Goal: Task Accomplishment & Management: Manage account settings

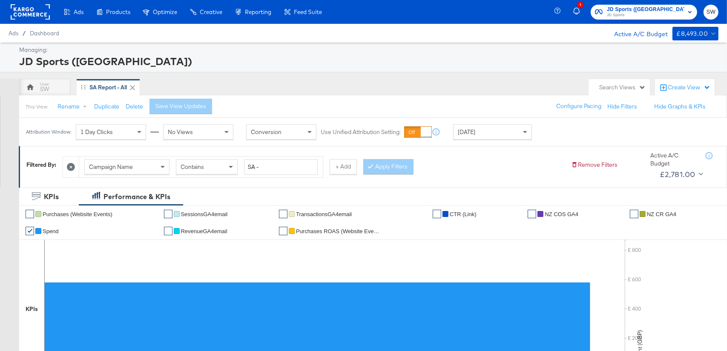
click at [39, 4] on icon at bounding box center [30, 11] width 39 height 15
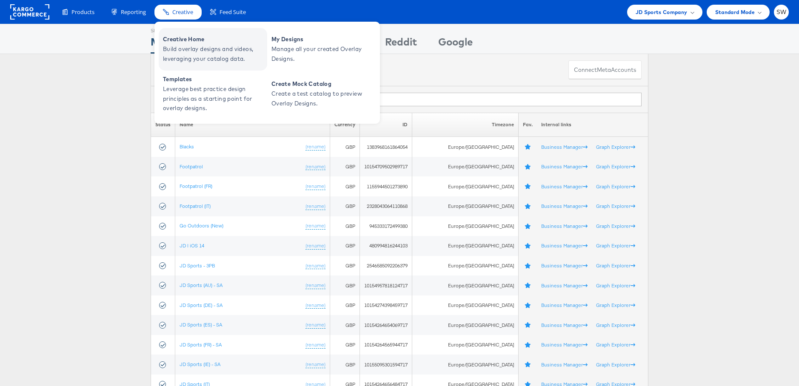
click at [192, 43] on span "Creative Home" at bounding box center [214, 39] width 102 height 10
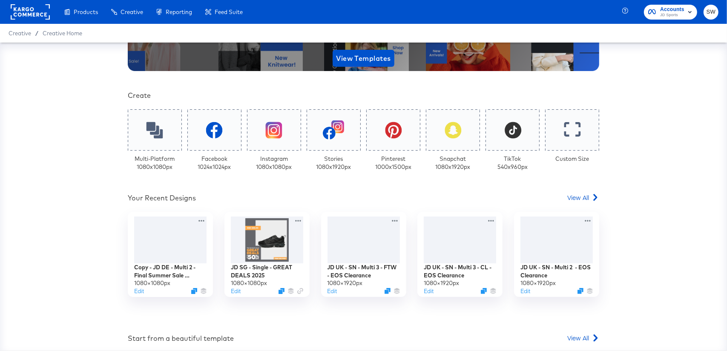
scroll to position [182, 0]
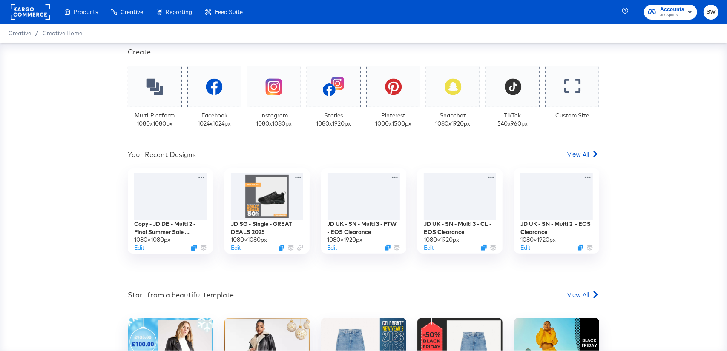
click at [590, 154] on div "View All" at bounding box center [583, 154] width 32 height 9
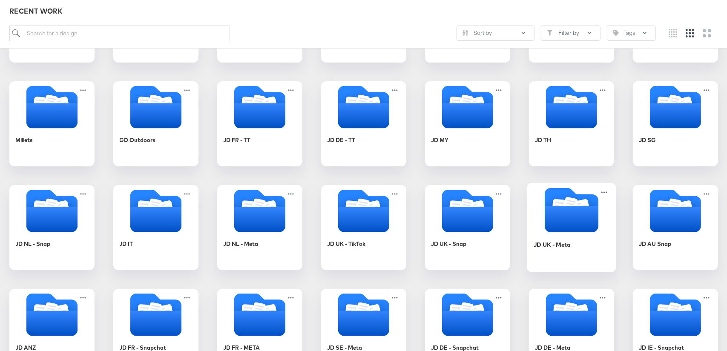
click at [554, 224] on icon "Folder" at bounding box center [571, 219] width 54 height 26
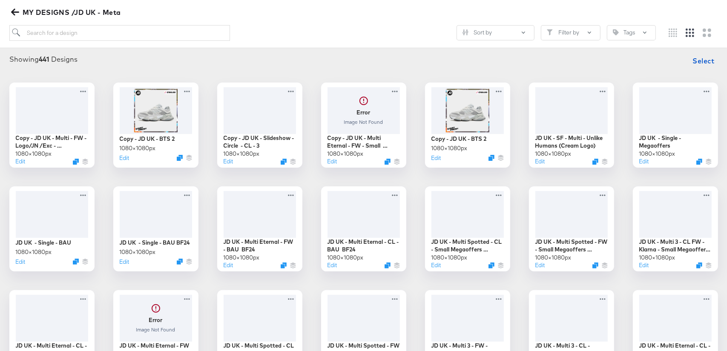
scroll to position [59, 0]
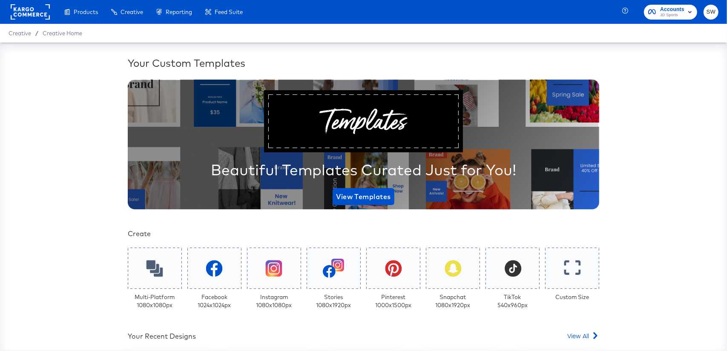
scroll to position [177, 0]
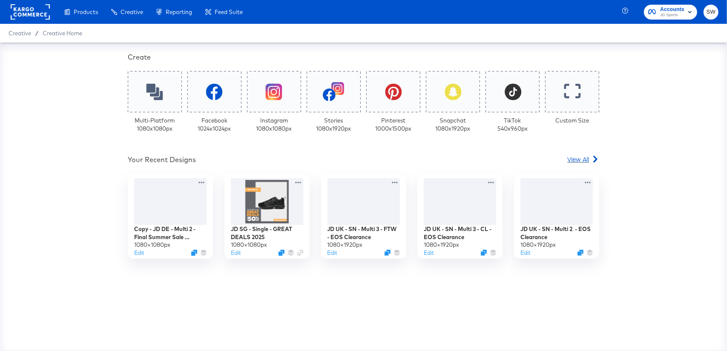
click at [575, 161] on span "View All" at bounding box center [578, 159] width 22 height 9
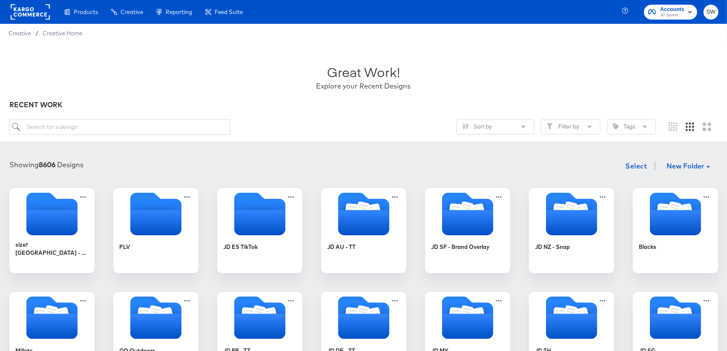
click at [27, 8] on rect at bounding box center [30, 11] width 39 height 15
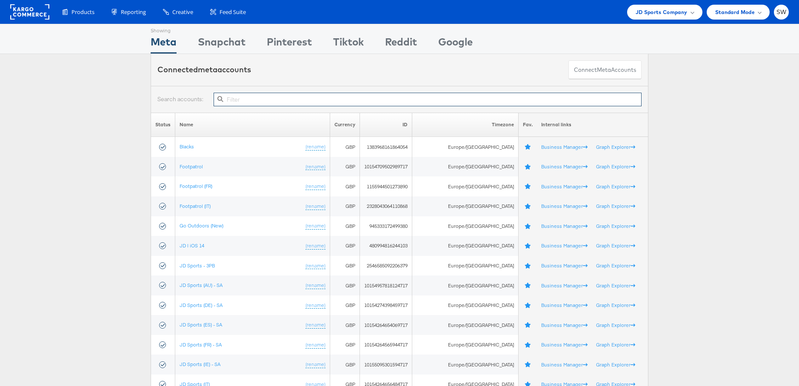
click at [248, 101] on input "text" at bounding box center [428, 100] width 428 height 14
click at [464, 95] on input "text" at bounding box center [428, 100] width 428 height 14
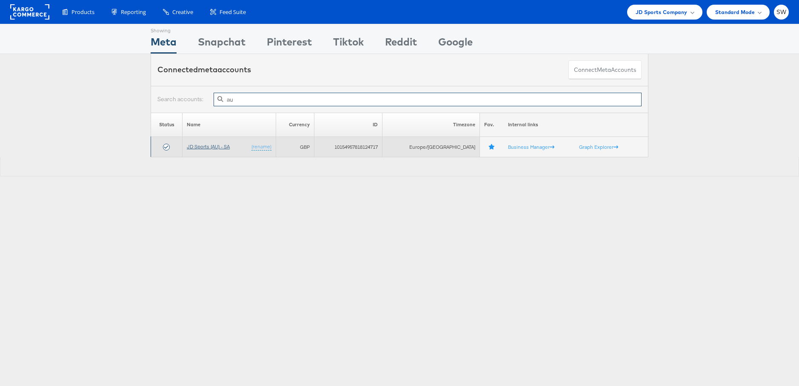
type input "au"
click at [223, 146] on link "JD Sports (AU) - SA" at bounding box center [208, 146] width 43 height 6
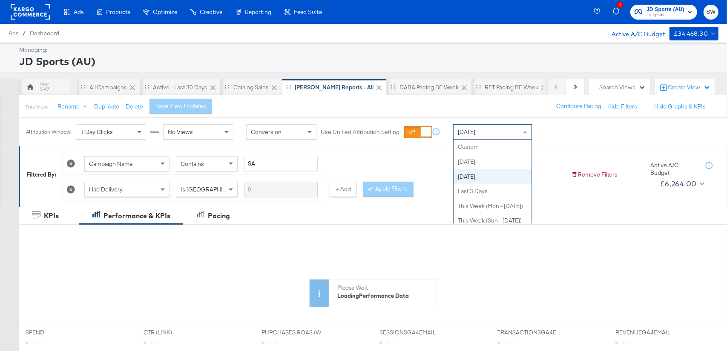
click at [484, 133] on div "[DATE]" at bounding box center [492, 132] width 78 height 14
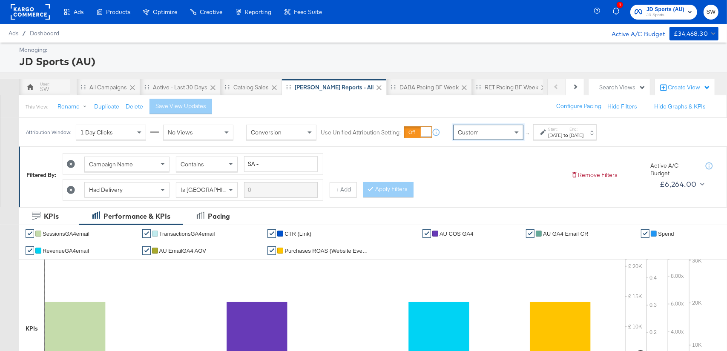
click at [548, 135] on div "Sep 24th 2025" at bounding box center [555, 135] width 14 height 7
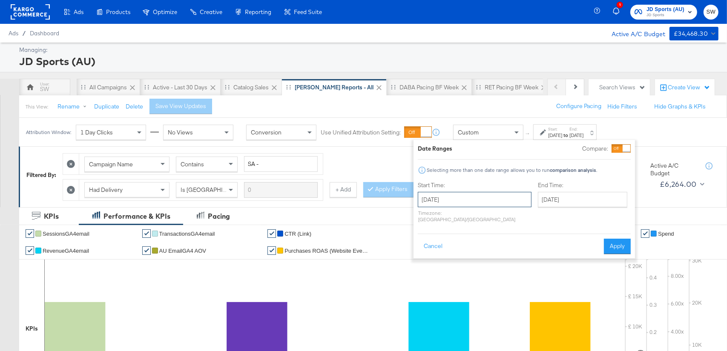
click at [475, 197] on input "September 24th 2025" at bounding box center [475, 199] width 114 height 15
click at [467, 263] on td "17" at bounding box center [471, 266] width 14 height 12
type input "September 17th 2025"
drag, startPoint x: 532, startPoint y: 201, endPoint x: 525, endPoint y: 245, distance: 44.0
click at [538, 202] on input "September 24th 2025" at bounding box center [582, 199] width 89 height 15
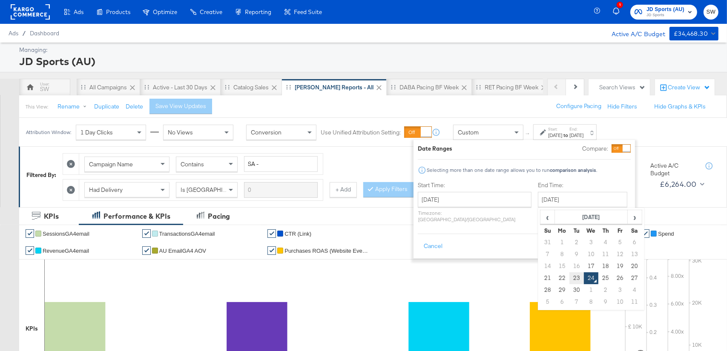
click at [569, 276] on td "23" at bounding box center [576, 278] width 14 height 12
type input "September 23rd 2025"
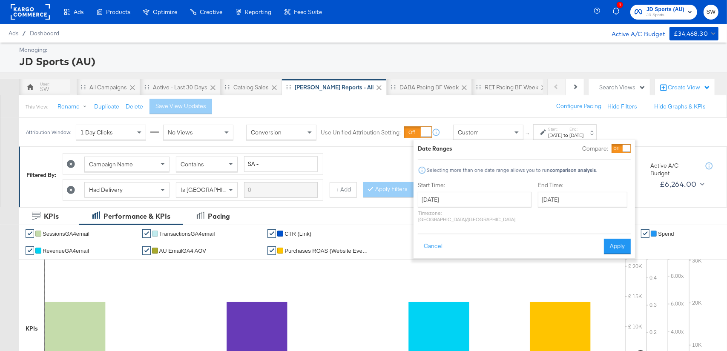
drag, startPoint x: 615, startPoint y: 236, endPoint x: 494, endPoint y: 184, distance: 131.2
click at [615, 239] on button "Apply" at bounding box center [617, 246] width 27 height 15
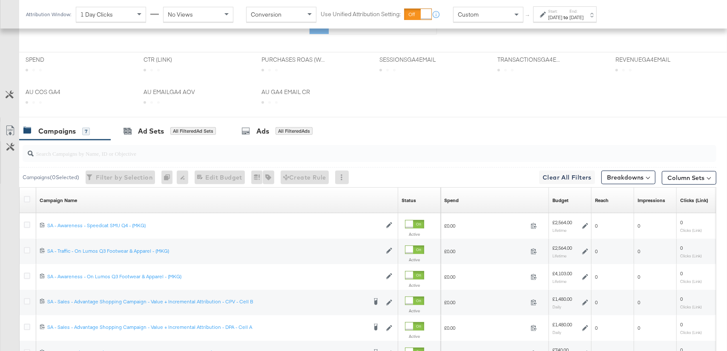
scroll to position [401, 0]
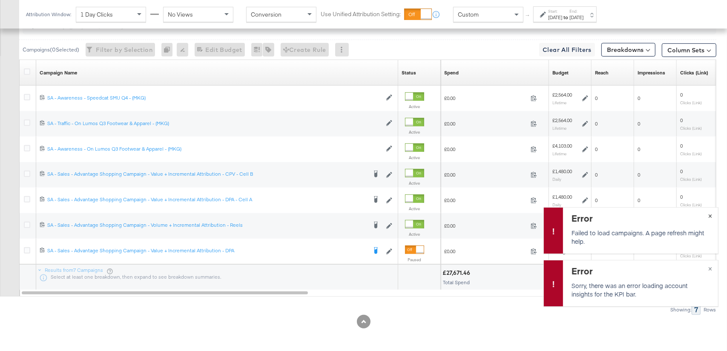
click at [711, 216] on span "×" at bounding box center [710, 215] width 4 height 10
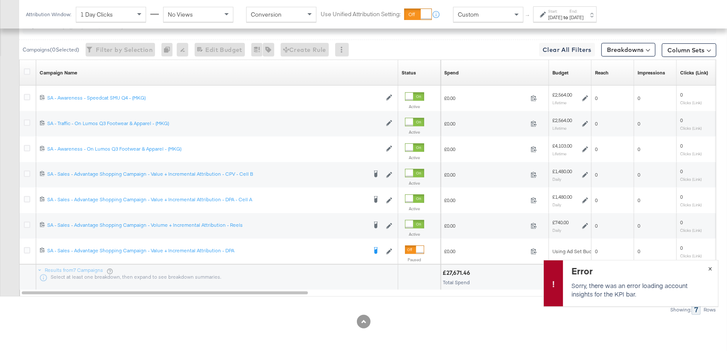
click at [710, 267] on span "×" at bounding box center [710, 268] width 4 height 10
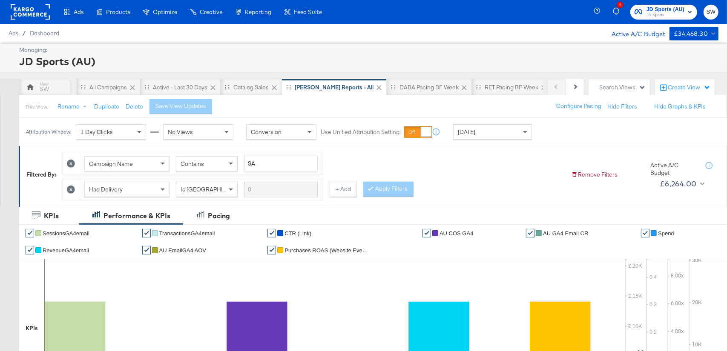
click at [628, 63] on div "JD Sports (AU)" at bounding box center [367, 61] width 697 height 14
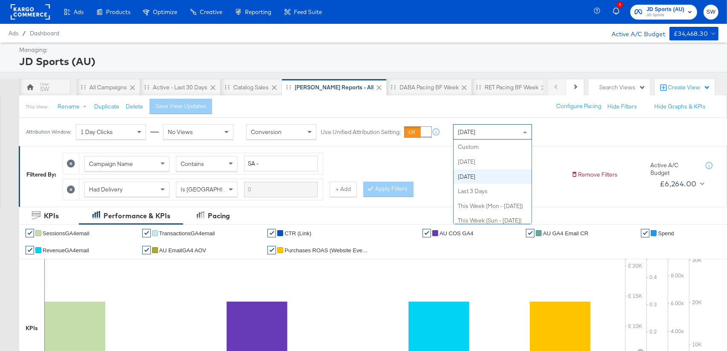
click at [491, 135] on div "Yesterday" at bounding box center [492, 132] width 78 height 14
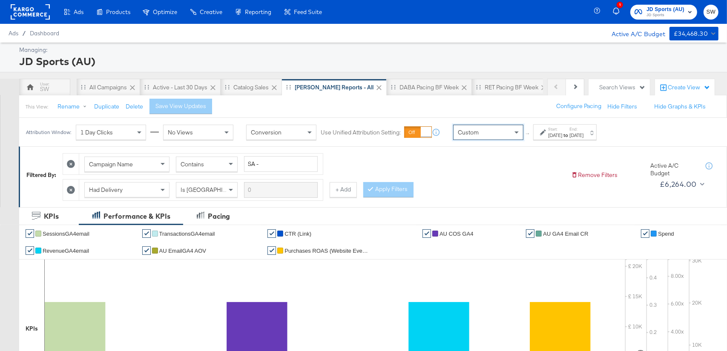
click at [552, 132] on div "Sep 24th 2025" at bounding box center [555, 135] width 14 height 7
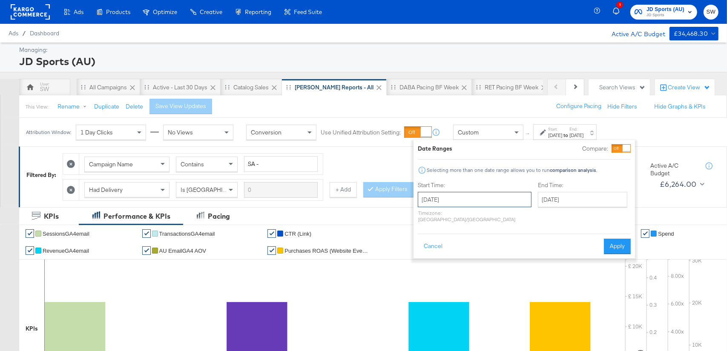
click at [491, 197] on input "September 24th 2025" at bounding box center [475, 199] width 114 height 15
click at [472, 261] on td "17" at bounding box center [471, 266] width 14 height 12
type input "September 17th 2025"
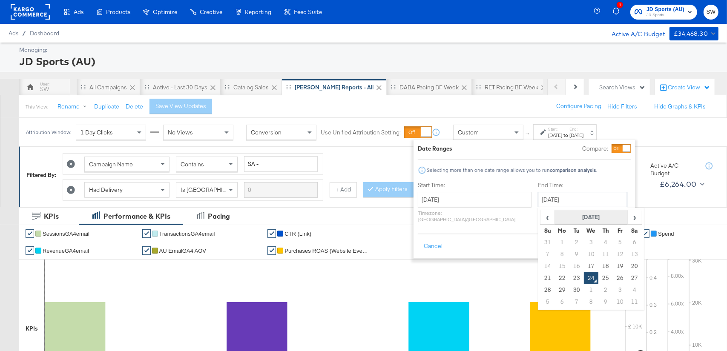
drag, startPoint x: 532, startPoint y: 194, endPoint x: 536, endPoint y: 211, distance: 17.4
click at [538, 195] on input "September 24th 2025" at bounding box center [582, 199] width 89 height 15
click at [569, 275] on td "23" at bounding box center [576, 278] width 14 height 12
type input "September 23rd 2025"
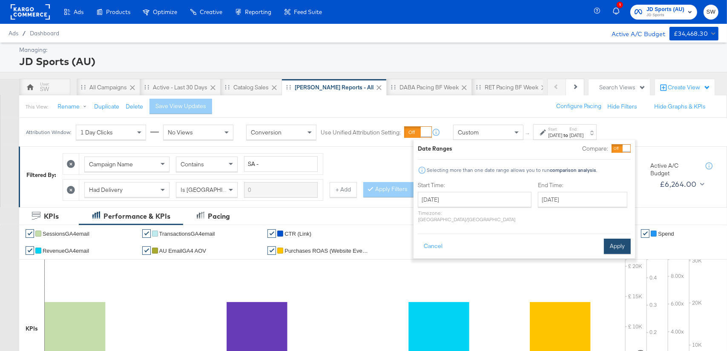
click at [618, 239] on button "Apply" at bounding box center [617, 246] width 27 height 15
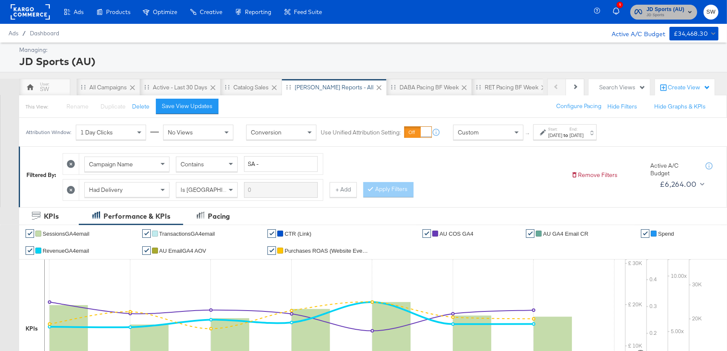
click at [667, 9] on span "JD Sports (AU)" at bounding box center [665, 9] width 38 height 9
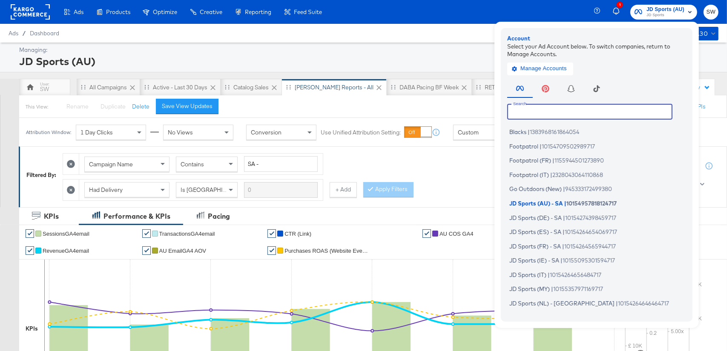
click at [617, 106] on input "text" at bounding box center [589, 111] width 165 height 15
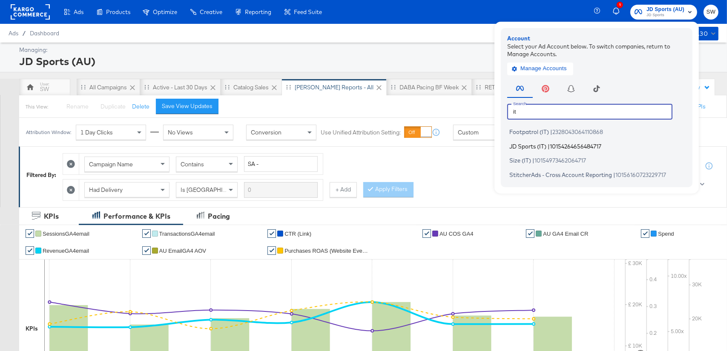
type input "it"
click at [614, 149] on li "JD Sports (IT) | 10154264656484717" at bounding box center [598, 146] width 183 height 12
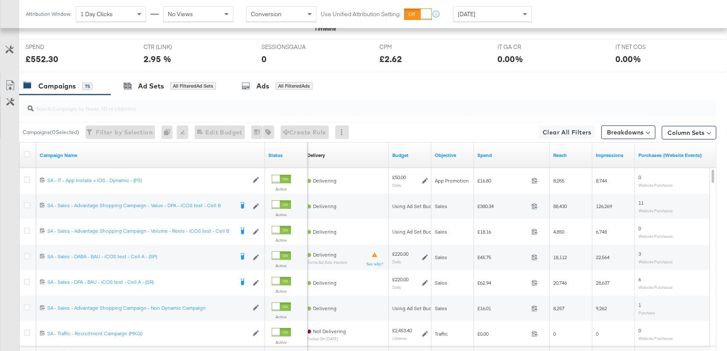
scroll to position [332, 0]
